Goal: Information Seeking & Learning: Learn about a topic

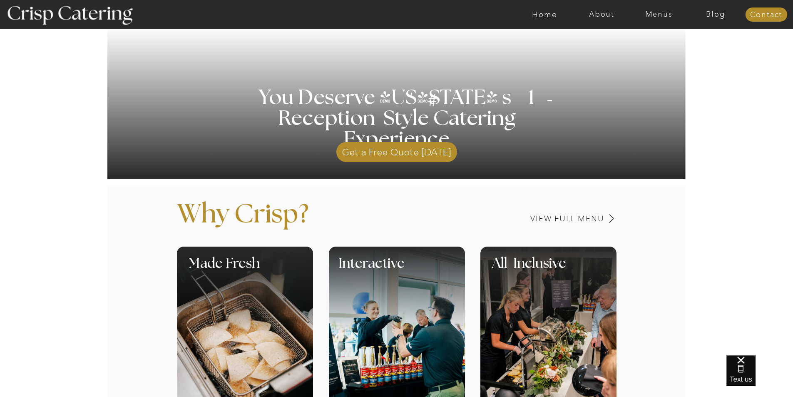
scroll to position [250, 0]
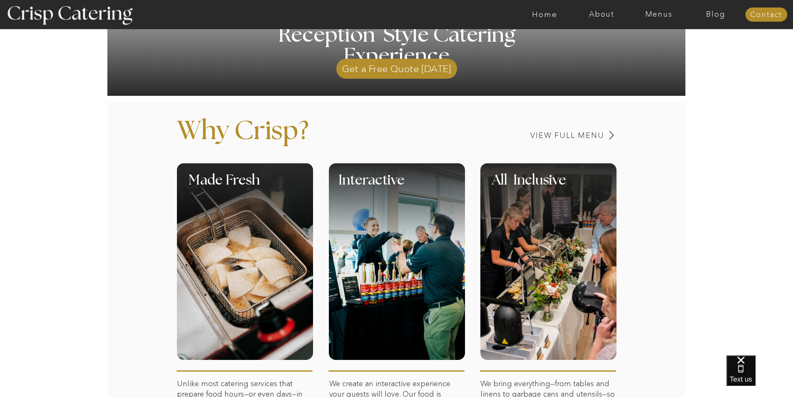
click at [405, 233] on div at bounding box center [397, 206] width 136 height 86
click at [376, 259] on div at bounding box center [397, 261] width 136 height 196
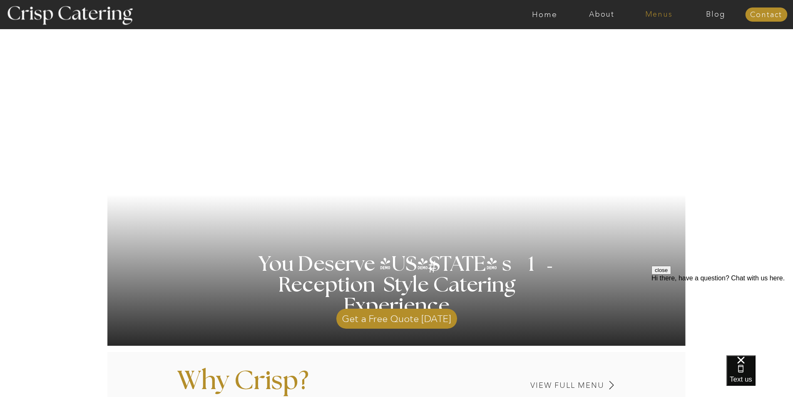
click at [655, 13] on nav "Menus" at bounding box center [658, 14] width 57 height 8
click at [655, 49] on nav "Winter (Sep-Feb)" at bounding box center [658, 49] width 68 height 8
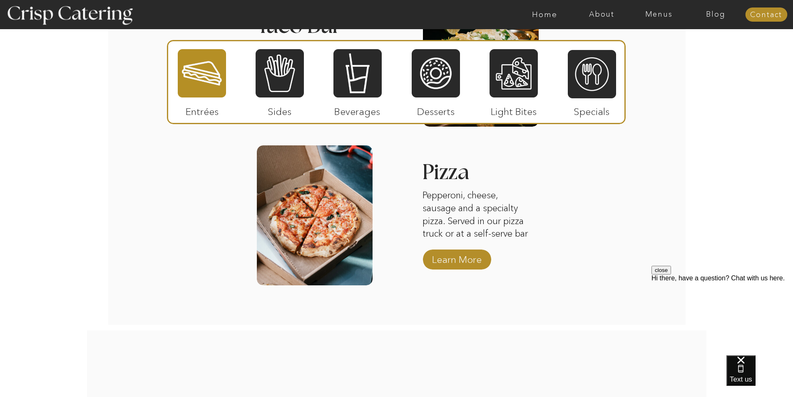
scroll to position [1165, 0]
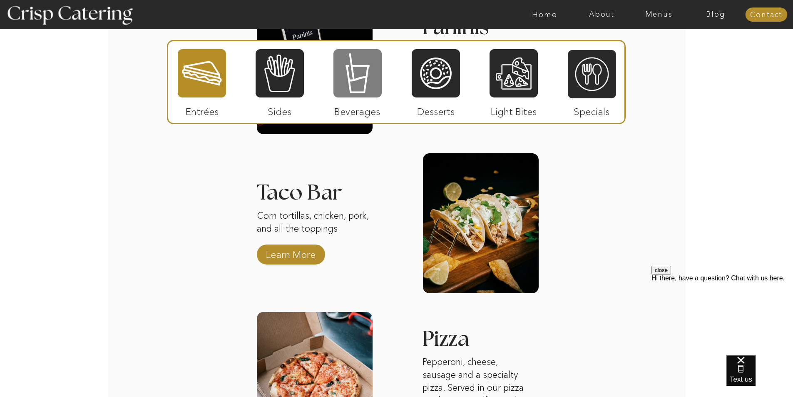
click at [358, 59] on div at bounding box center [357, 73] width 48 height 50
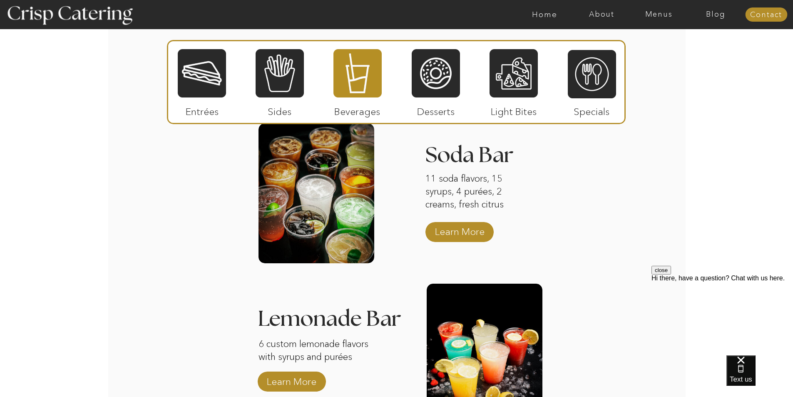
scroll to position [999, 0]
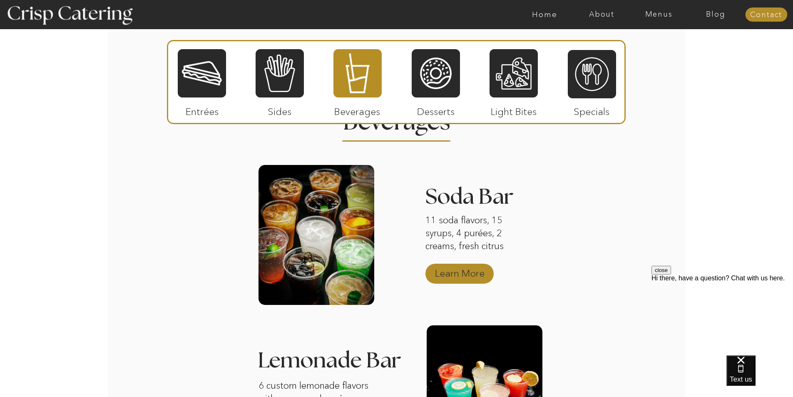
click at [459, 267] on p "Learn More" at bounding box center [459, 271] width 55 height 24
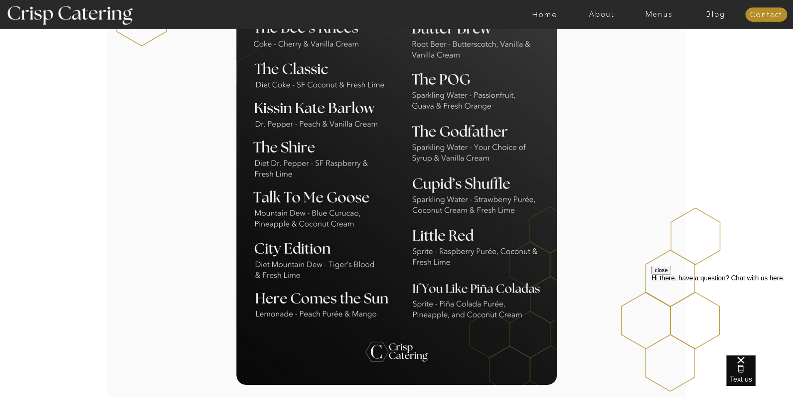
scroll to position [707, 0]
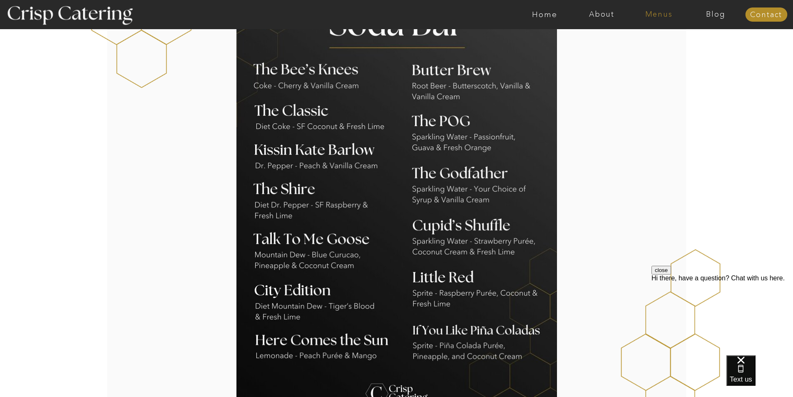
click at [659, 17] on nav "Menus" at bounding box center [658, 14] width 57 height 8
click at [649, 47] on nav "Winter (Sep-Feb)" at bounding box center [658, 49] width 68 height 8
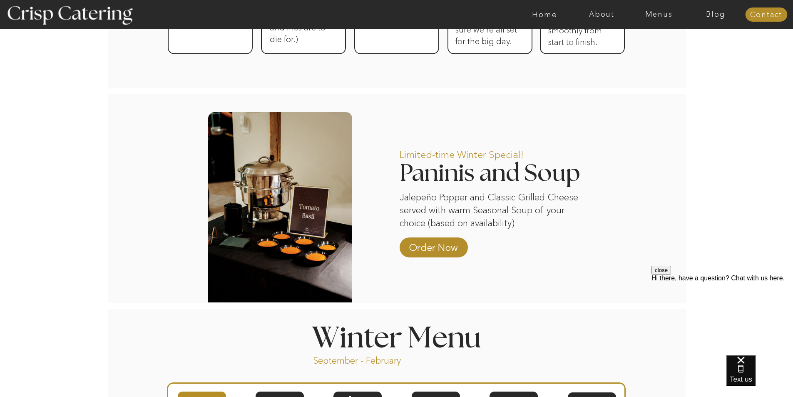
scroll to position [832, 0]
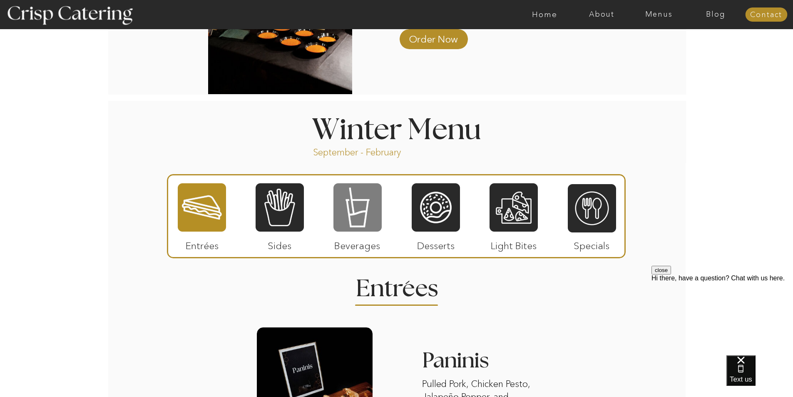
click at [351, 211] on div at bounding box center [357, 207] width 48 height 50
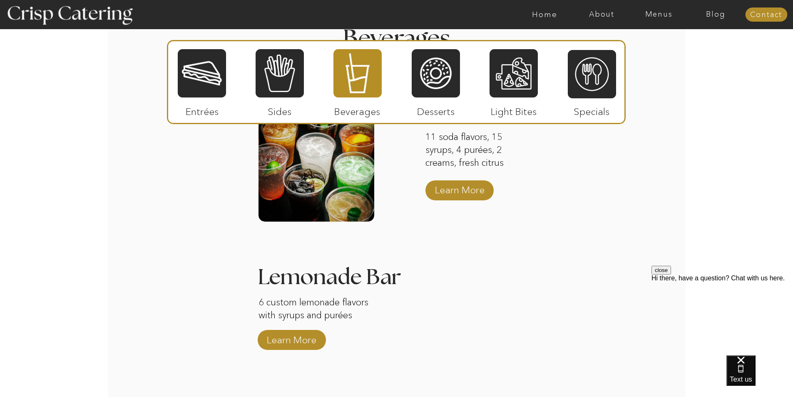
scroll to position [1248, 0]
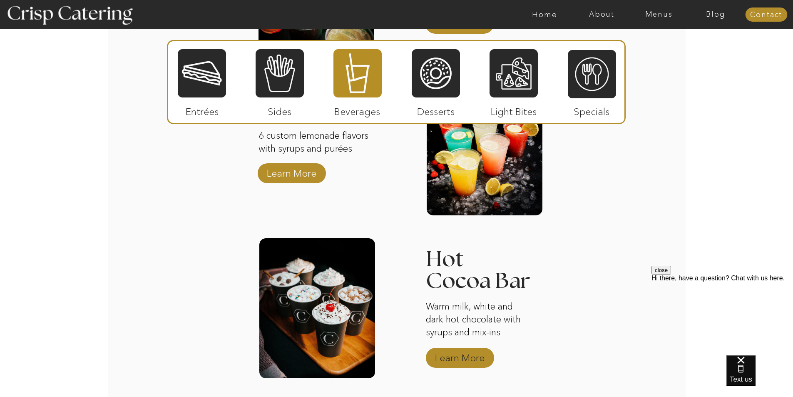
click at [467, 354] on p "Learn More" at bounding box center [459, 355] width 55 height 24
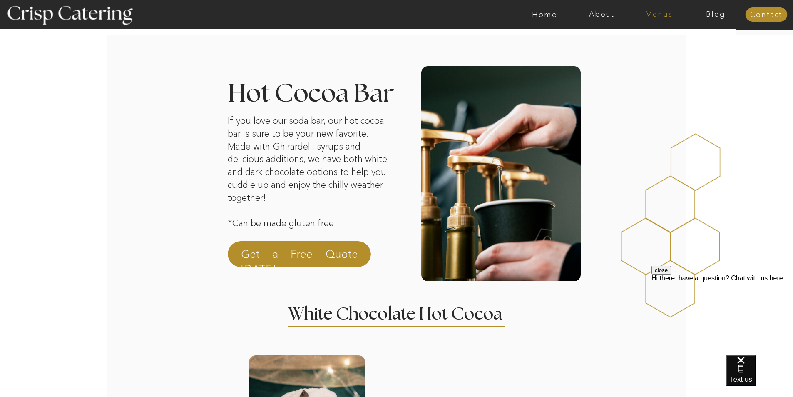
click at [662, 11] on nav "Menus" at bounding box center [658, 14] width 57 height 8
click at [651, 50] on nav "Winter (Sep-Feb)" at bounding box center [658, 49] width 68 height 8
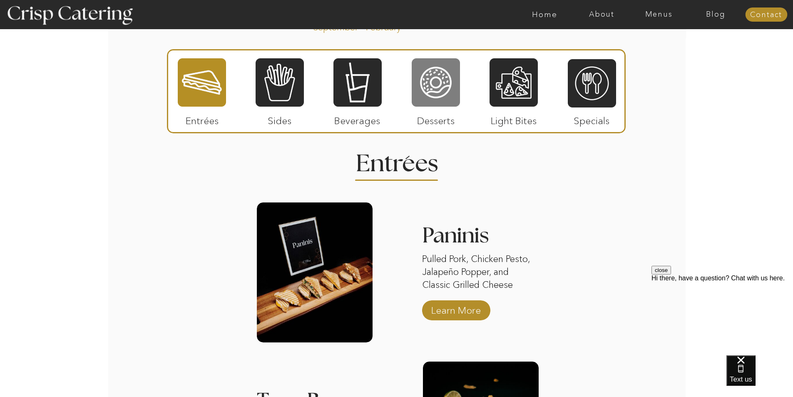
click at [439, 77] on div at bounding box center [436, 82] width 48 height 50
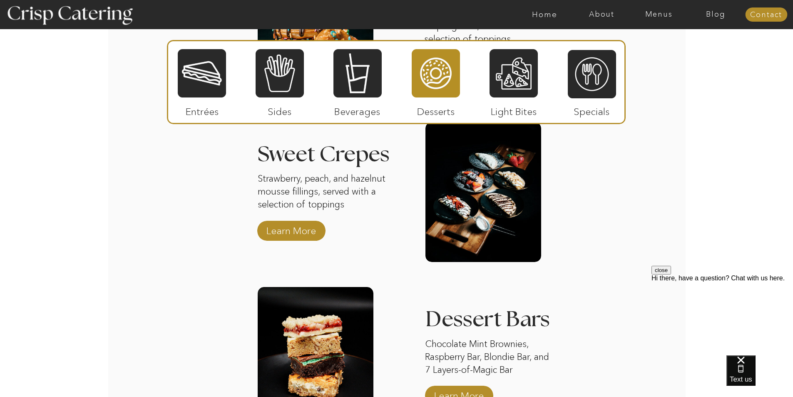
scroll to position [1248, 0]
